Goal: Answer question/provide support: Share knowledge or assist other users

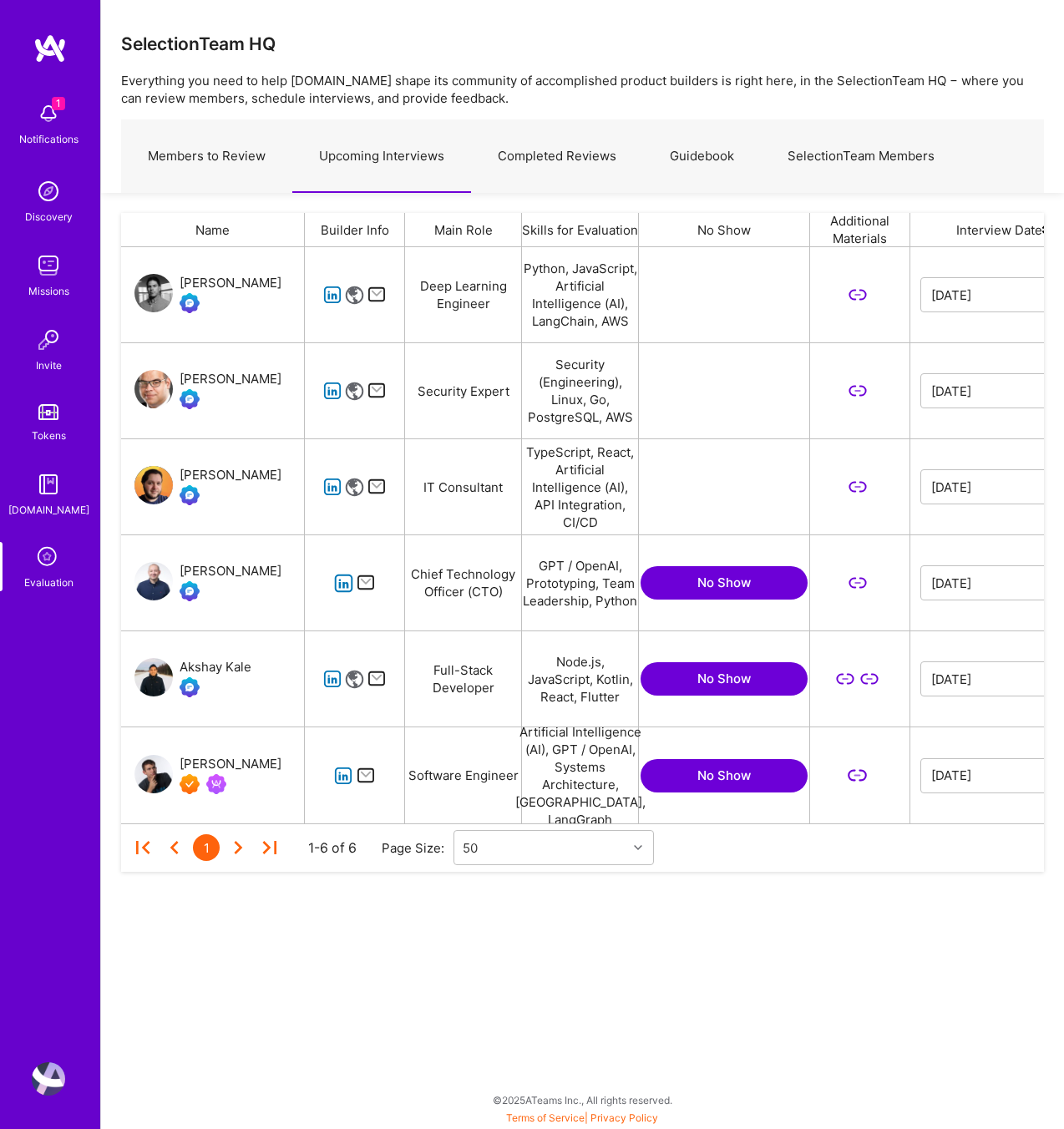
scroll to position [576, 923]
click at [374, 166] on link "Upcoming Interviews" at bounding box center [382, 156] width 179 height 72
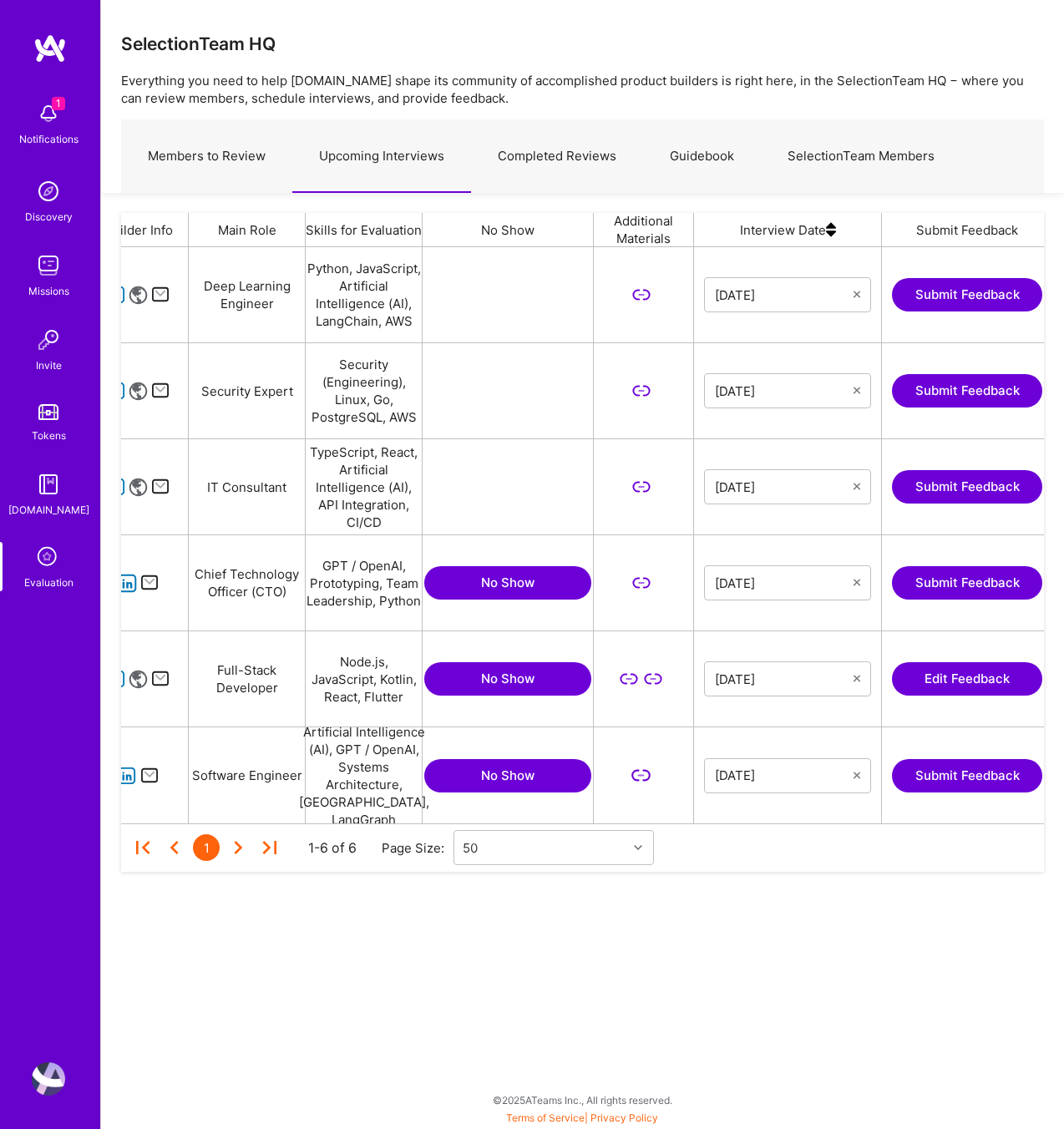
scroll to position [0, 409]
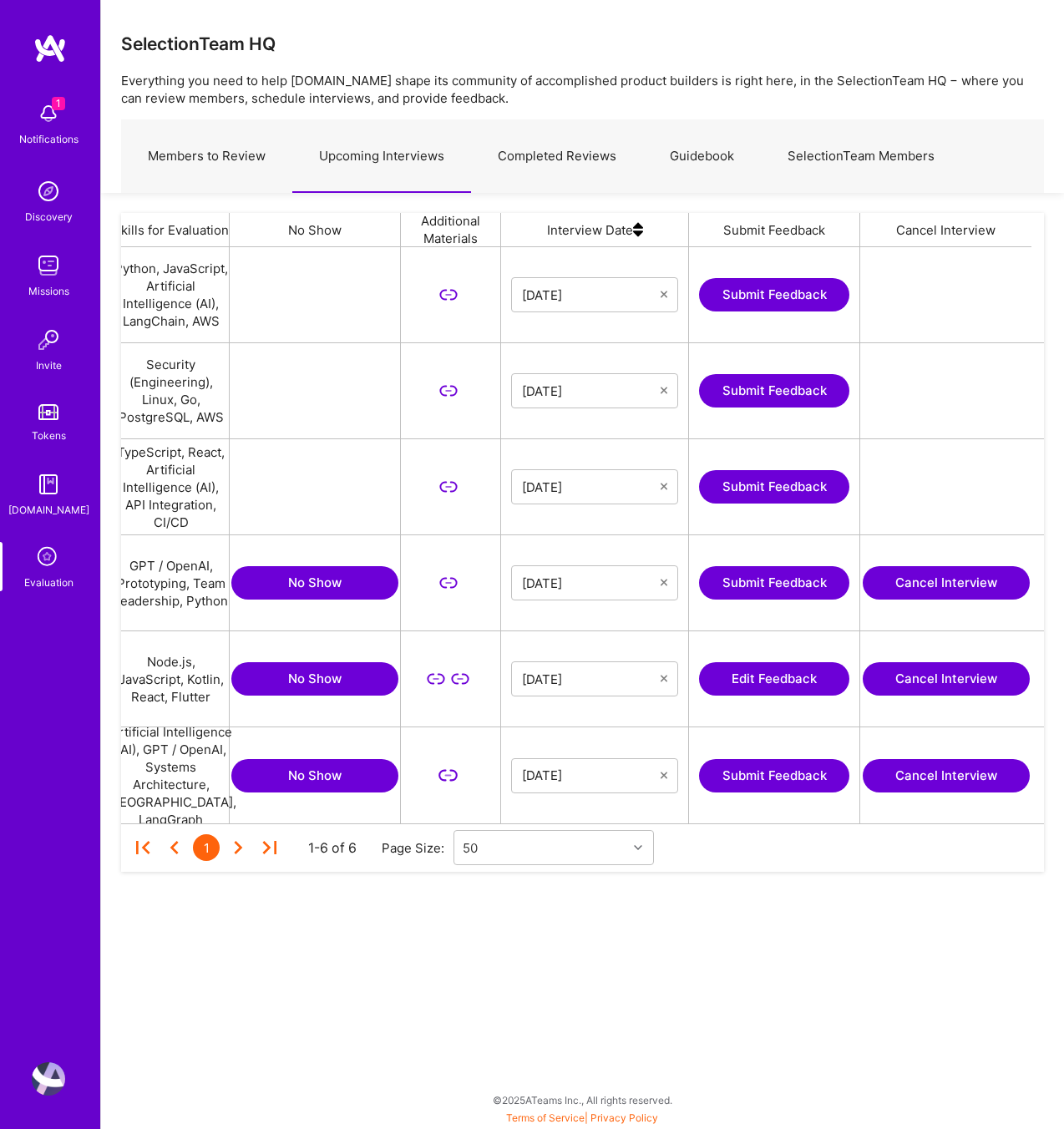
click at [755, 673] on button "Edit Feedback" at bounding box center [774, 678] width 150 height 33
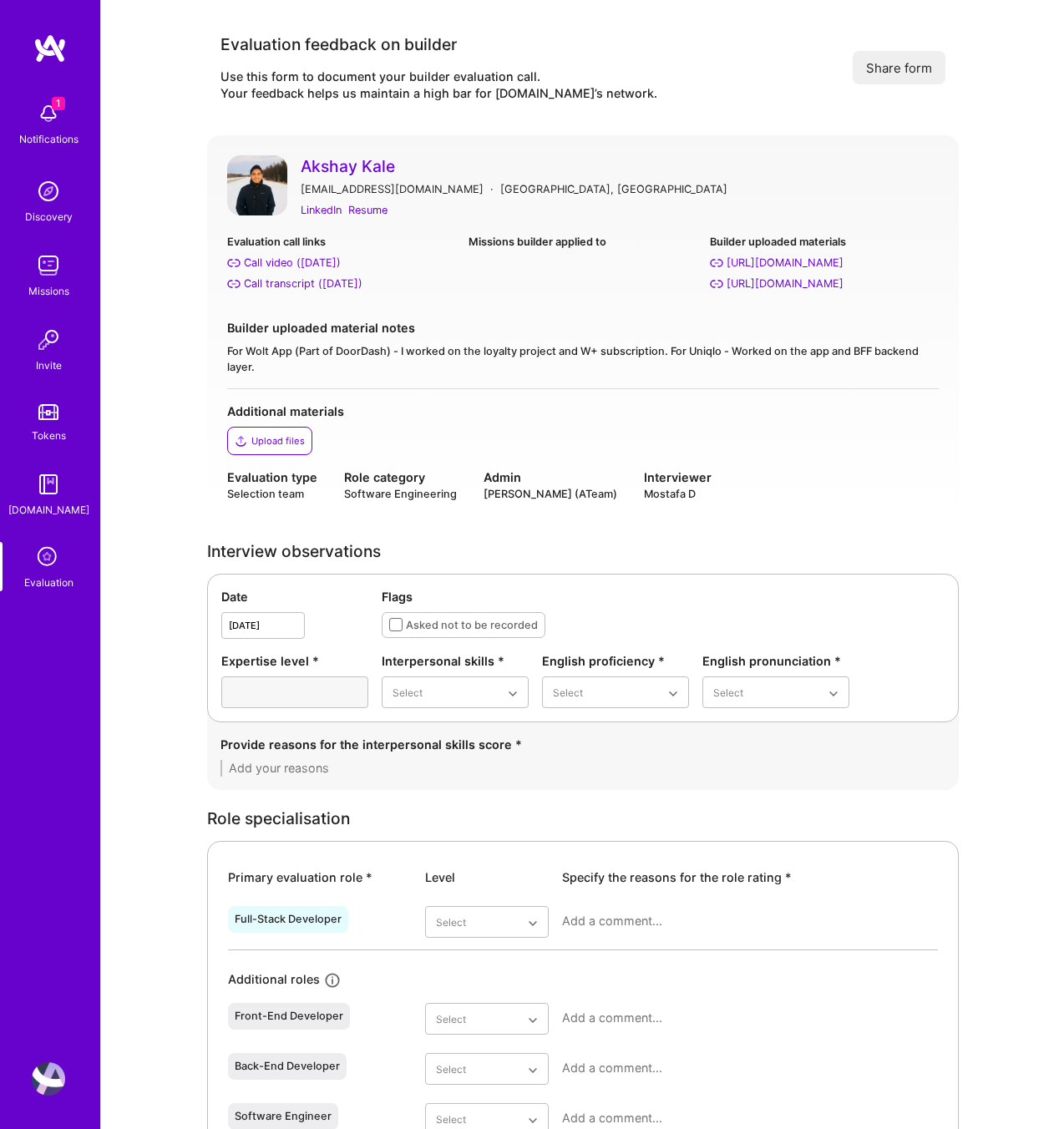
click at [466, 204] on div "LinkedIn Resume" at bounding box center [619, 210] width 638 height 18
click at [364, 210] on div "Resume" at bounding box center [368, 210] width 39 height 18
click at [593, 155] on link "Akshay Kale" at bounding box center [619, 165] width 638 height 21
click at [297, 278] on div "Call transcript ([DATE])" at bounding box center [302, 283] width 118 height 18
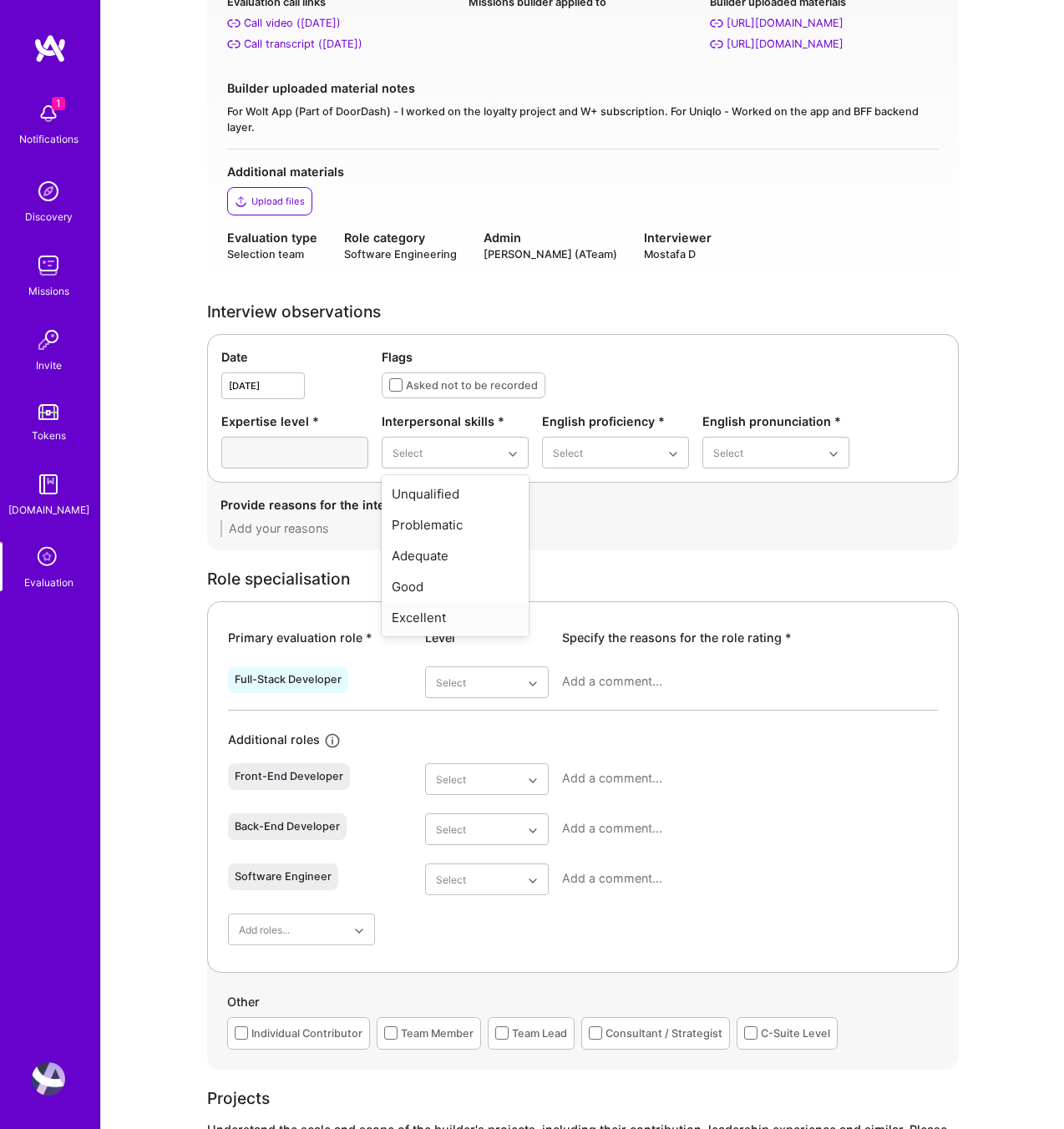
click at [447, 613] on div "Excellent" at bounding box center [455, 618] width 147 height 31
click at [582, 563] on div "Good" at bounding box center [615, 556] width 147 height 31
click at [730, 563] on div "Good" at bounding box center [775, 556] width 147 height 31
click at [270, 525] on textarea at bounding box center [583, 529] width 725 height 17
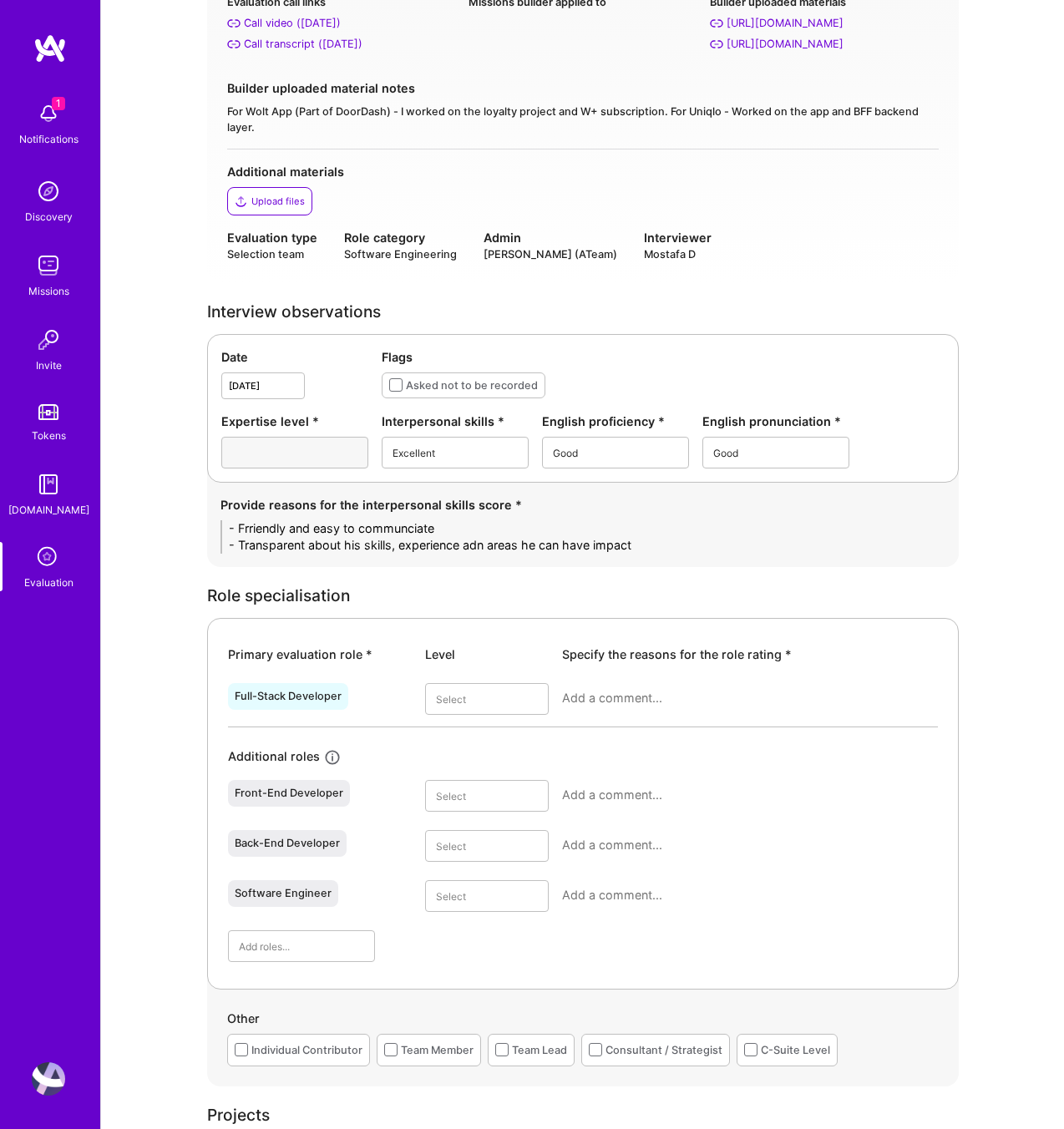
scroll to position [0, 0]
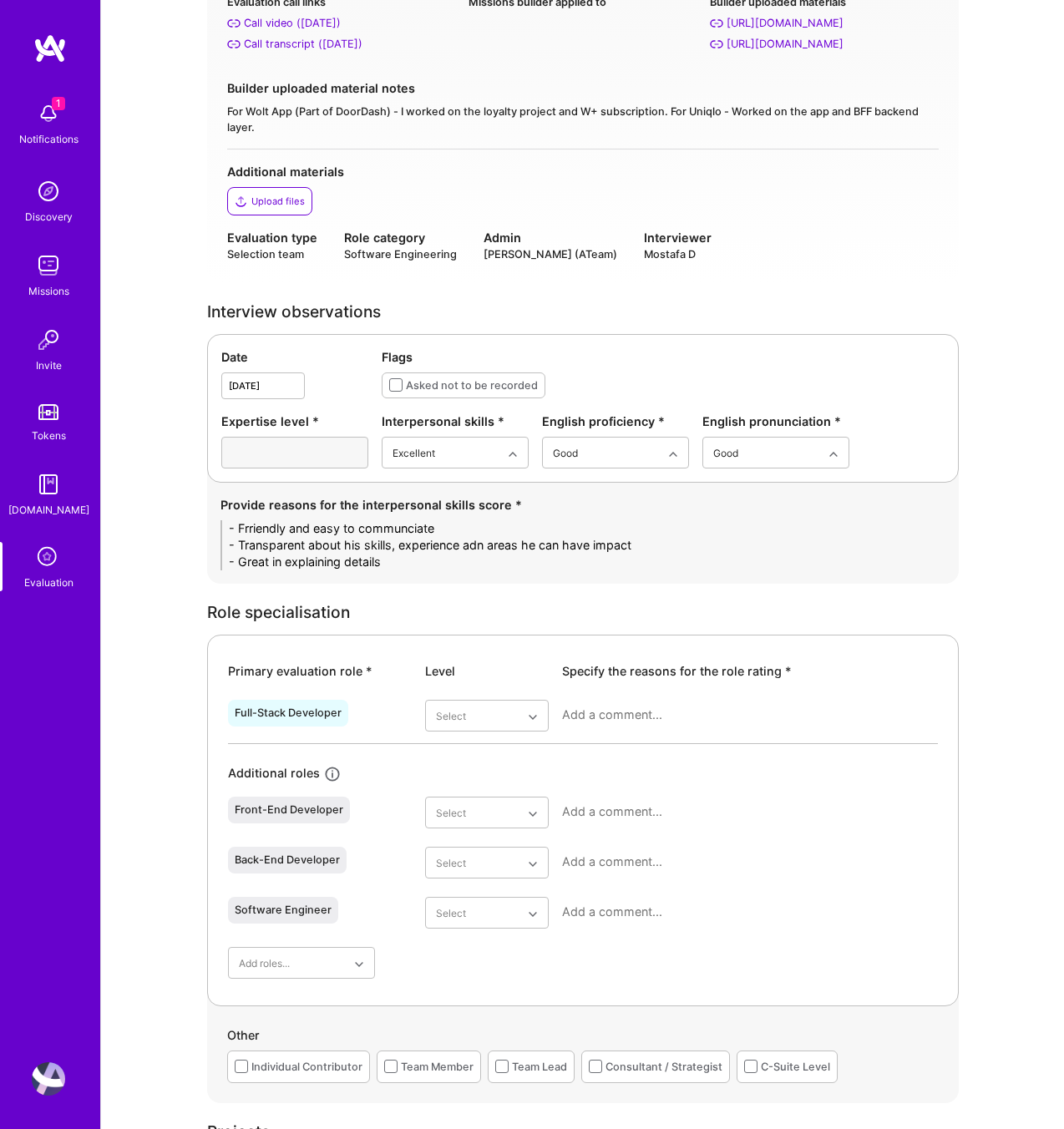
click at [397, 562] on textarea "- Frriendly and easy to communciate - Transparent about his skills, experience …" at bounding box center [583, 545] width 725 height 50
type textarea "- Frriendly and easy to communciate - Transparent about his skills, experience …"
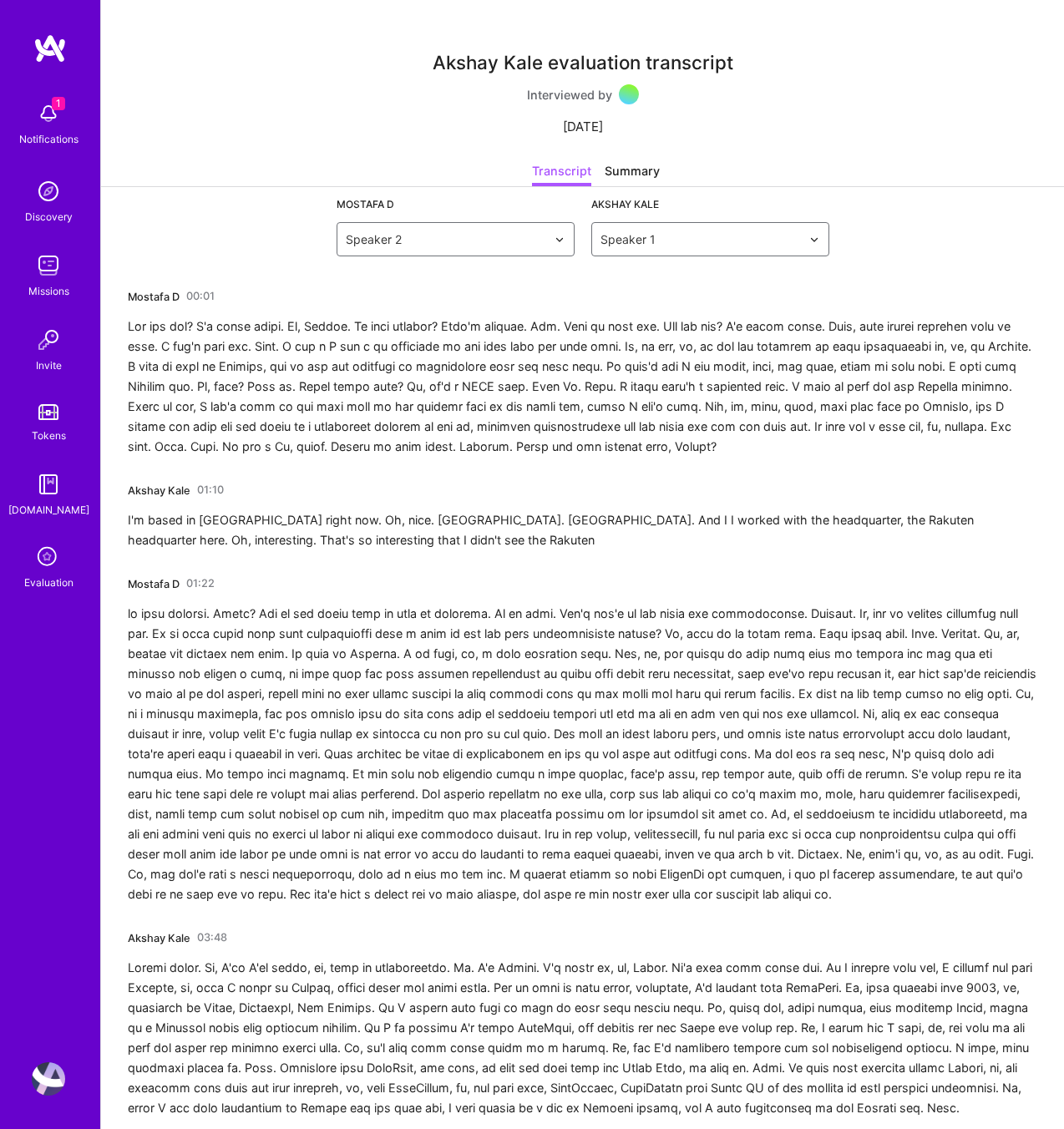
click at [371, 399] on div at bounding box center [582, 386] width 909 height 141
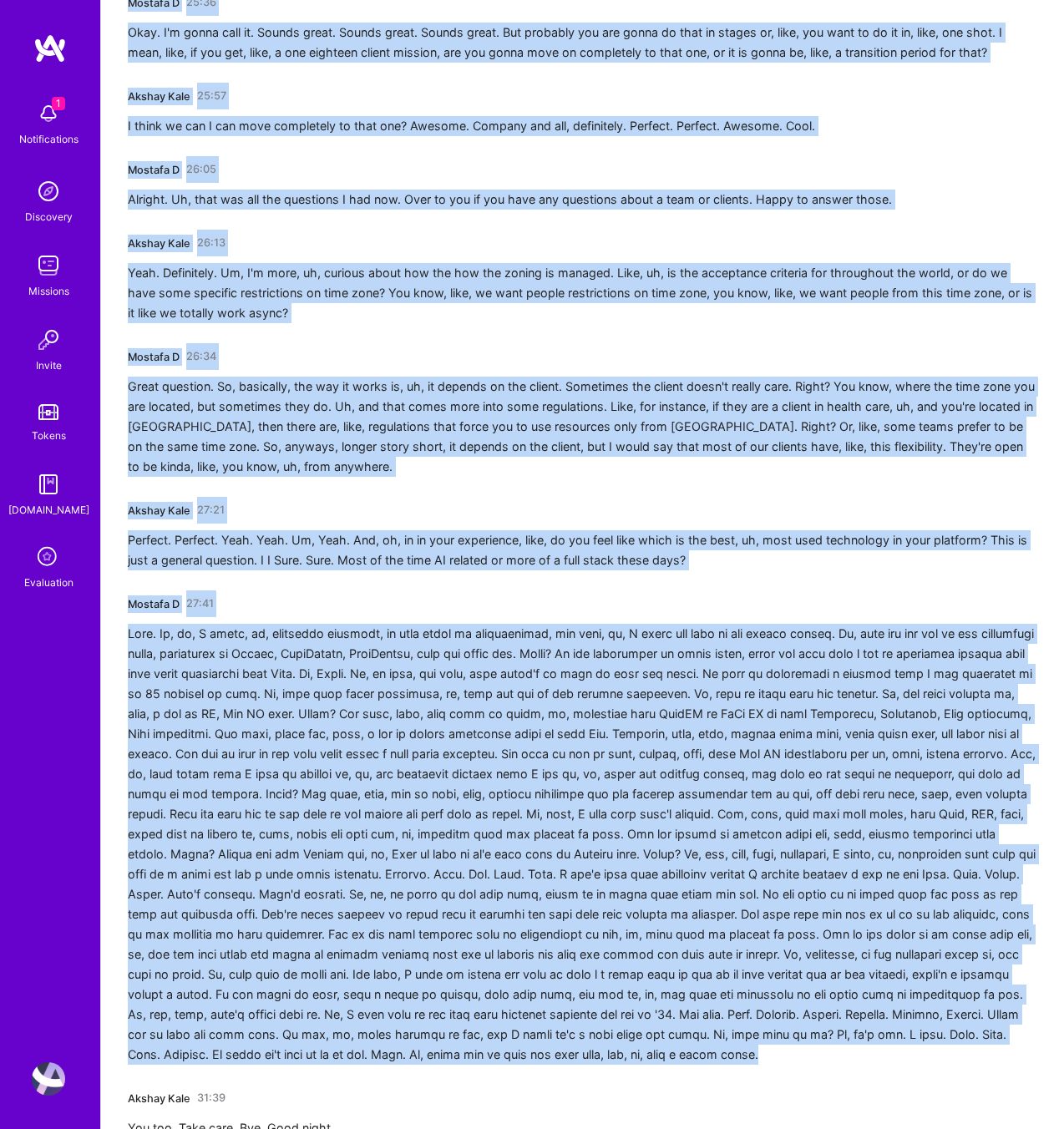
scroll to position [6096, 0]
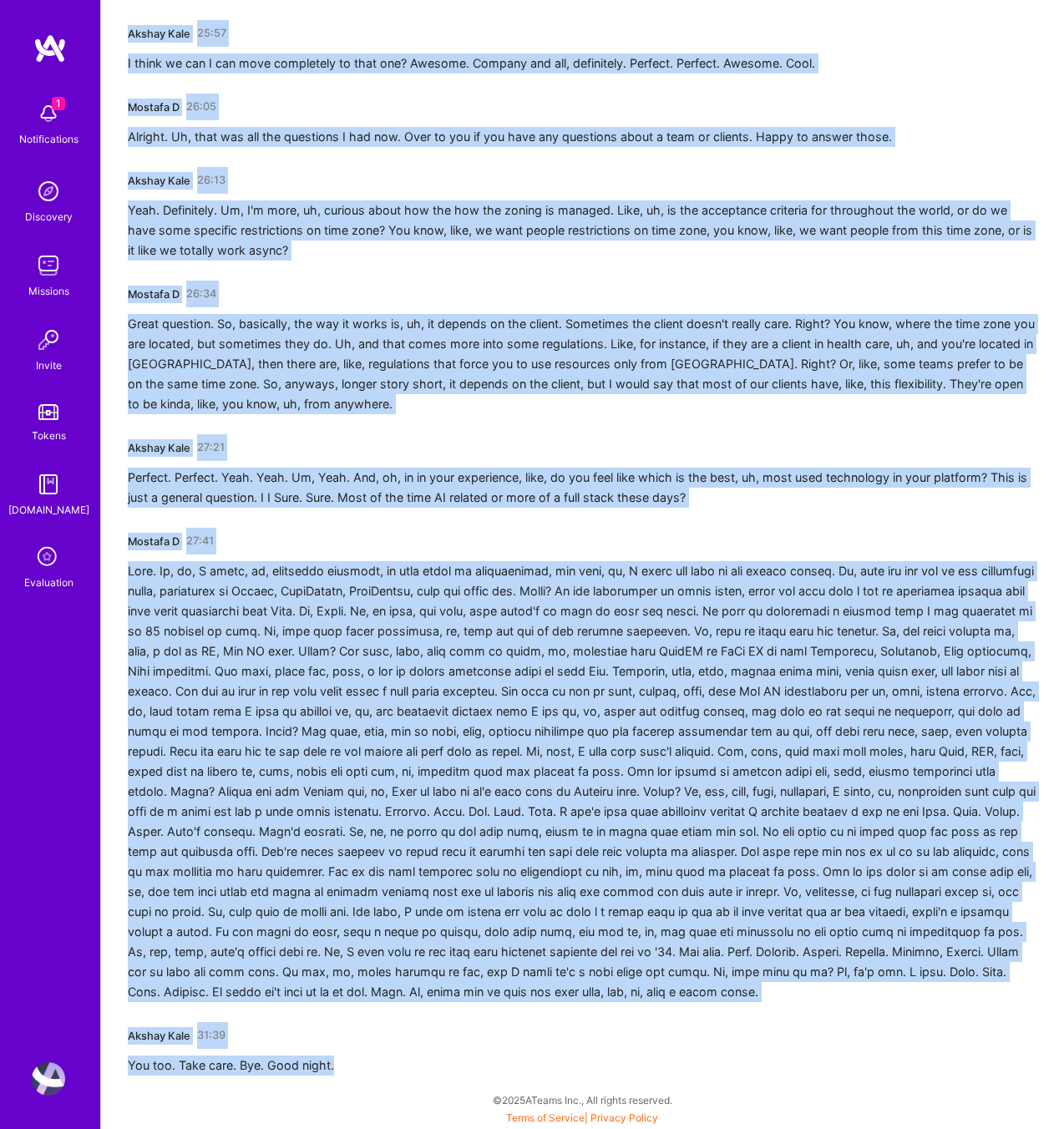
drag, startPoint x: 131, startPoint y: 295, endPoint x: 323, endPoint y: 1087, distance: 814.9
copy div "Mostafa D 00:01 How are you? I'm doing great. Uh, Akshay. Is that correct? That…"
